Goal: Information Seeking & Learning: Learn about a topic

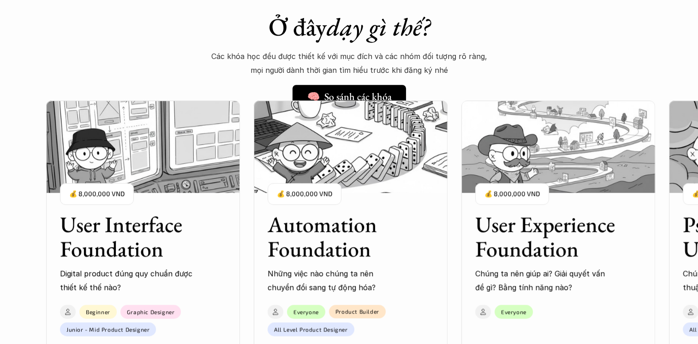
scroll to position [738, 0]
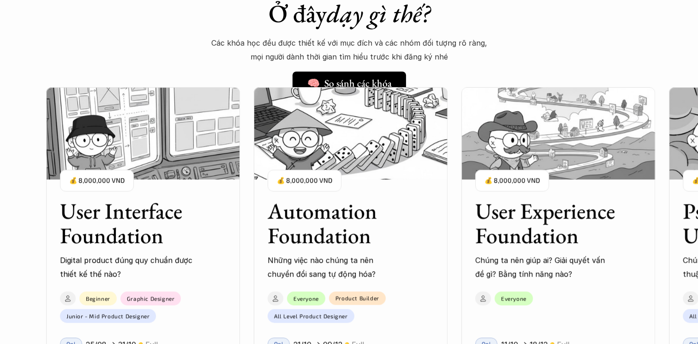
click at [27, 230] on div "01 02 03 04 05 06" at bounding box center [46, 172] width 92 height 344
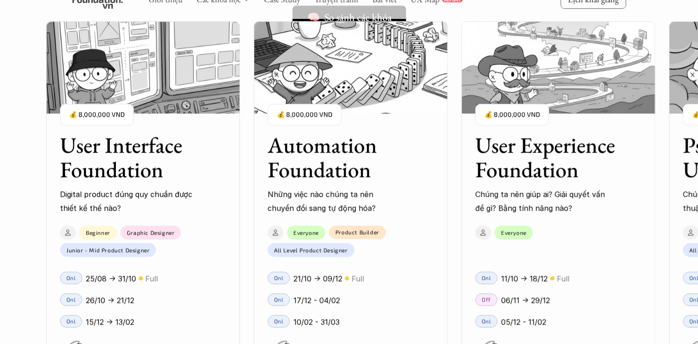
scroll to position [784, 0]
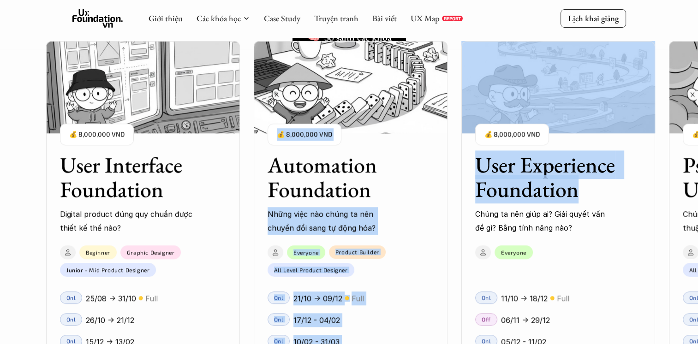
drag, startPoint x: 612, startPoint y: 207, endPoint x: 430, endPoint y: 207, distance: 182.1
click at [430, 207] on div "User Interface Foundation Digital product đúng quy chuẩn được thiết kế thế nào?…" at bounding box center [558, 221] width 1024 height 344
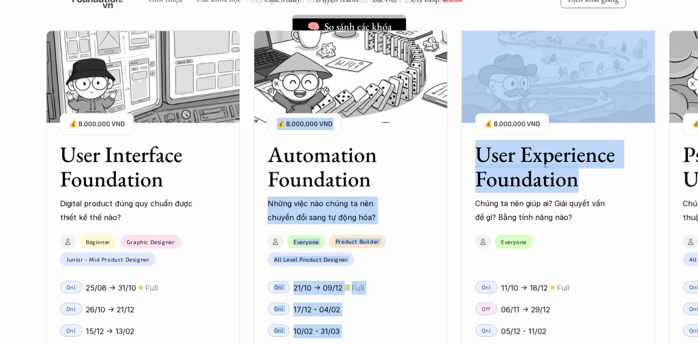
scroll to position [738, 0]
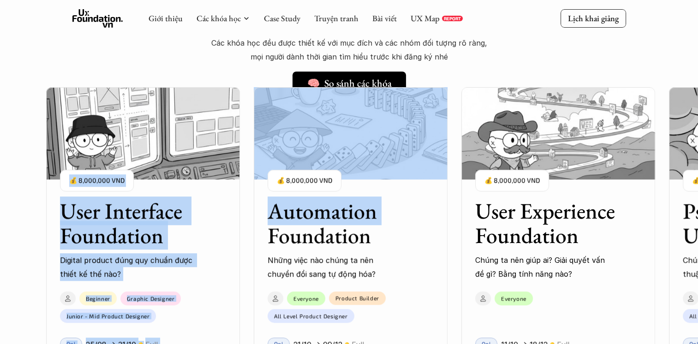
drag, startPoint x: 437, startPoint y: 185, endPoint x: 207, endPoint y: 176, distance: 230.2
click at [207, 176] on div "User Interface Foundation Digital product đúng quy chuẩn được thiết kế thế nào?…" at bounding box center [558, 267] width 1024 height 344
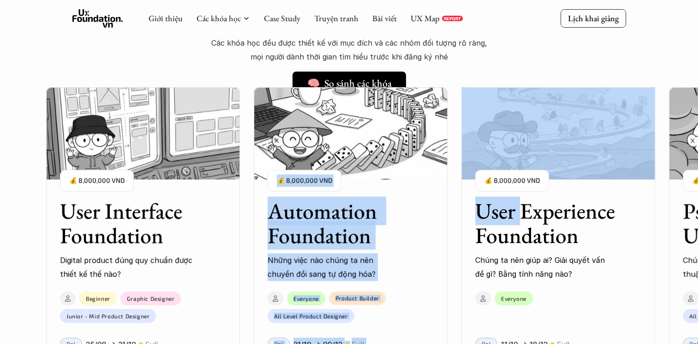
drag, startPoint x: 519, startPoint y: 212, endPoint x: 250, endPoint y: 197, distance: 269.7
click at [250, 197] on div "User Interface Foundation Digital product đúng quy chuẩn được thiết kế thế nào?…" at bounding box center [558, 267] width 1024 height 344
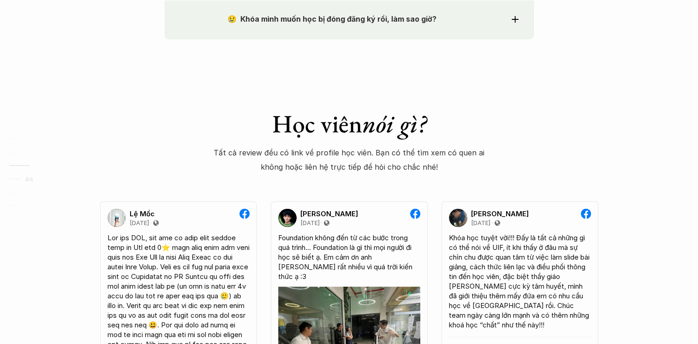
scroll to position [1697, 0]
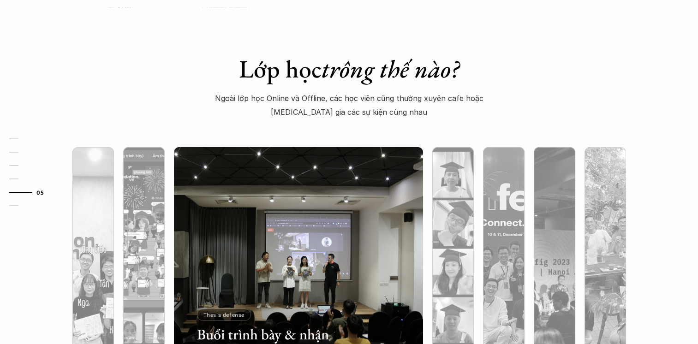
scroll to position [2849, 0]
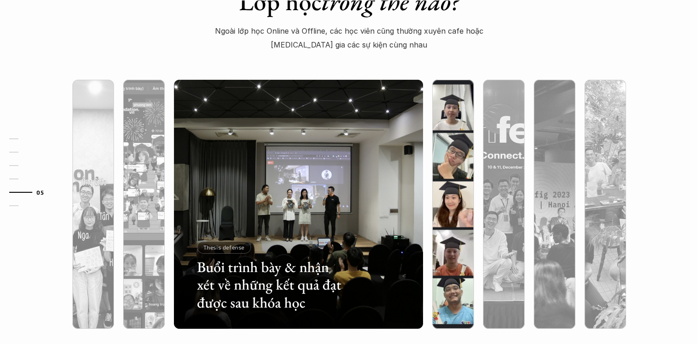
click at [454, 186] on div at bounding box center [452, 253] width 41 height 150
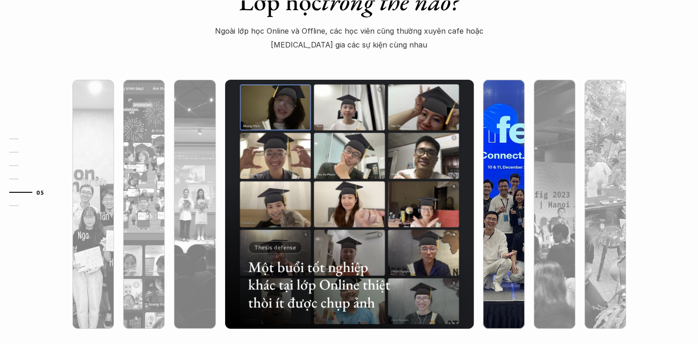
click at [497, 182] on div at bounding box center [503, 253] width 41 height 150
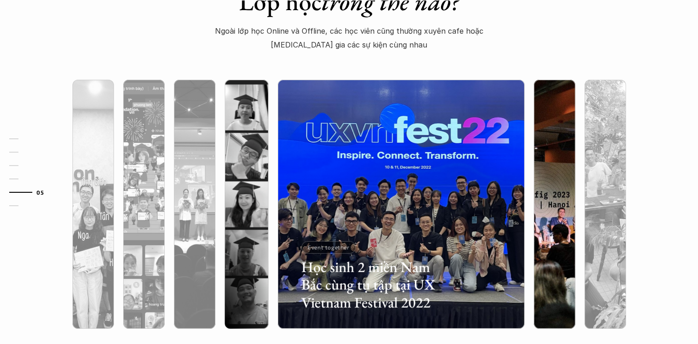
click at [548, 172] on img at bounding box center [554, 204] width 254 height 249
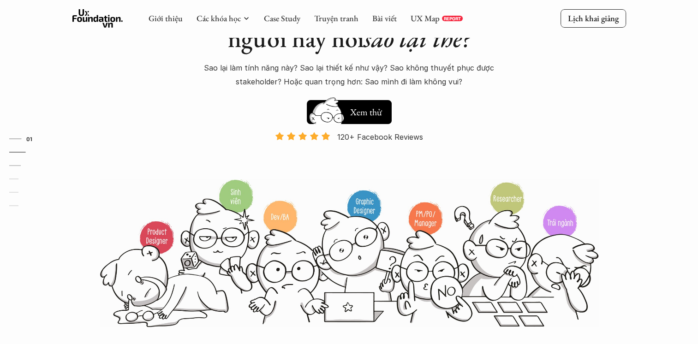
scroll to position [0, 0]
